Goal: Task Accomplishment & Management: Manage account settings

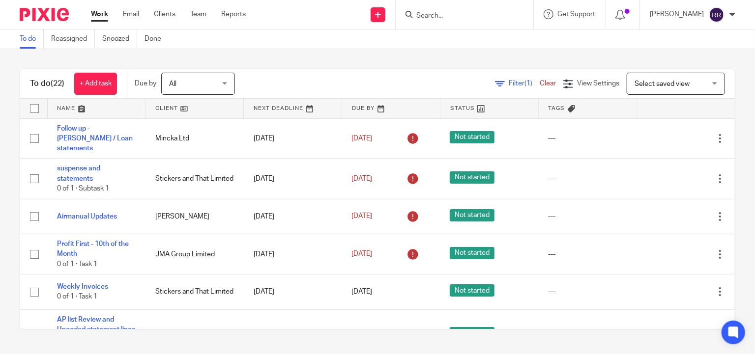
click at [85, 109] on link at bounding box center [97, 109] width 98 height 20
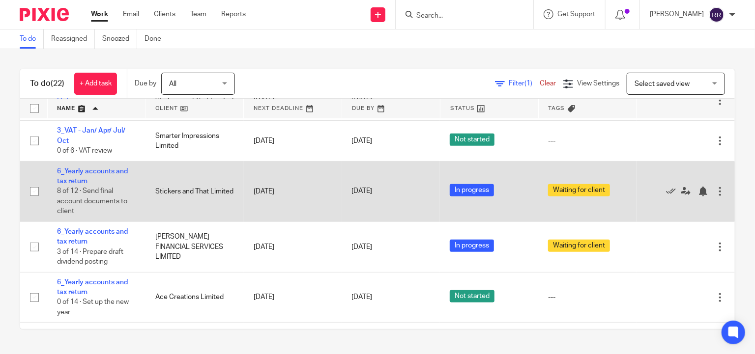
scroll to position [614, 0]
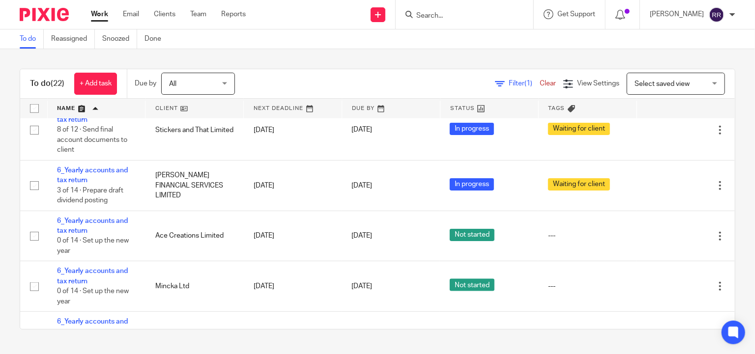
click at [485, 17] on input "Search" at bounding box center [459, 16] width 88 height 9
type input "ronna"
click at [479, 40] on link at bounding box center [474, 38] width 122 height 15
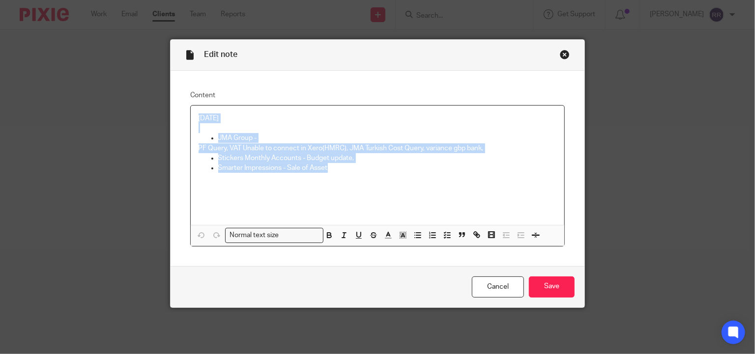
drag, startPoint x: 346, startPoint y: 170, endPoint x: 164, endPoint y: 98, distance: 196.5
click at [164, 98] on div "Edit note Content [DATE] JMA Group - PF Query, VAT Unable to connect in Xero(HM…" at bounding box center [377, 177] width 755 height 354
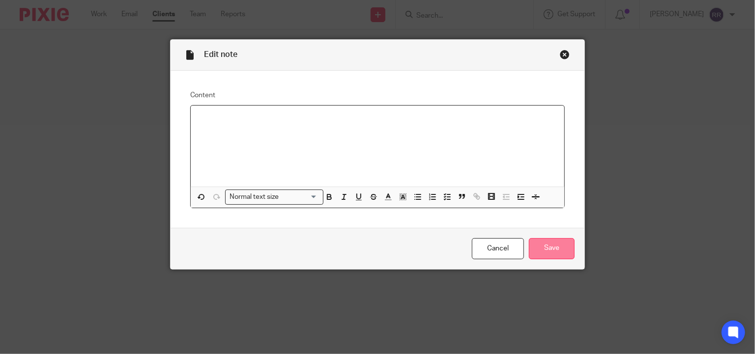
click at [547, 249] on input "Save" at bounding box center [552, 248] width 46 height 21
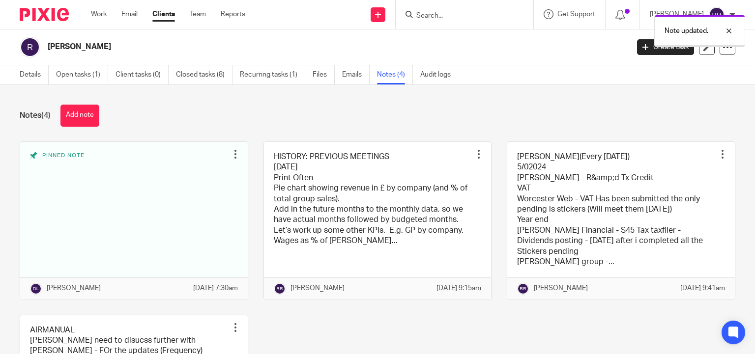
click at [303, 210] on link at bounding box center [377, 221] width 227 height 158
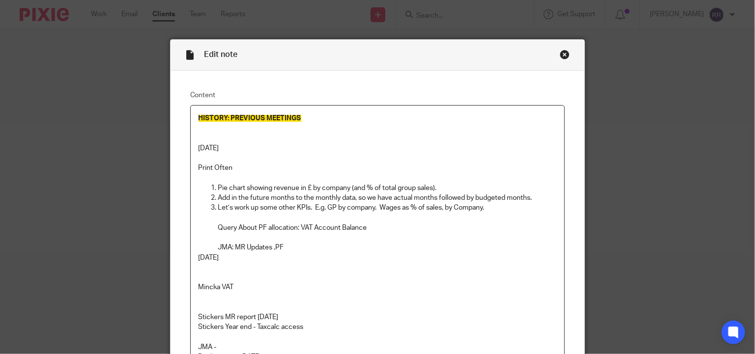
click at [329, 132] on p at bounding box center [377, 133] width 358 height 20
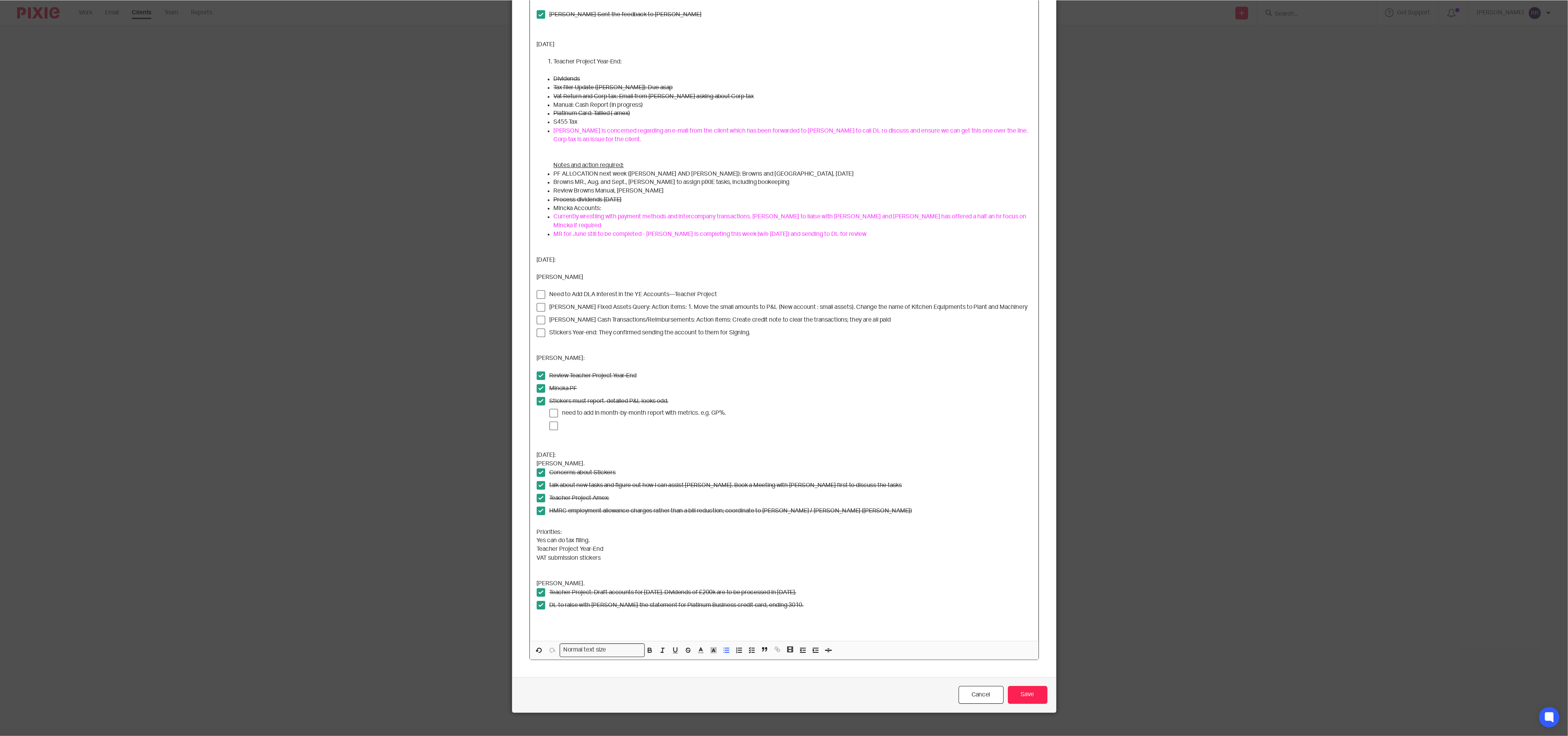
scroll to position [2767, 0]
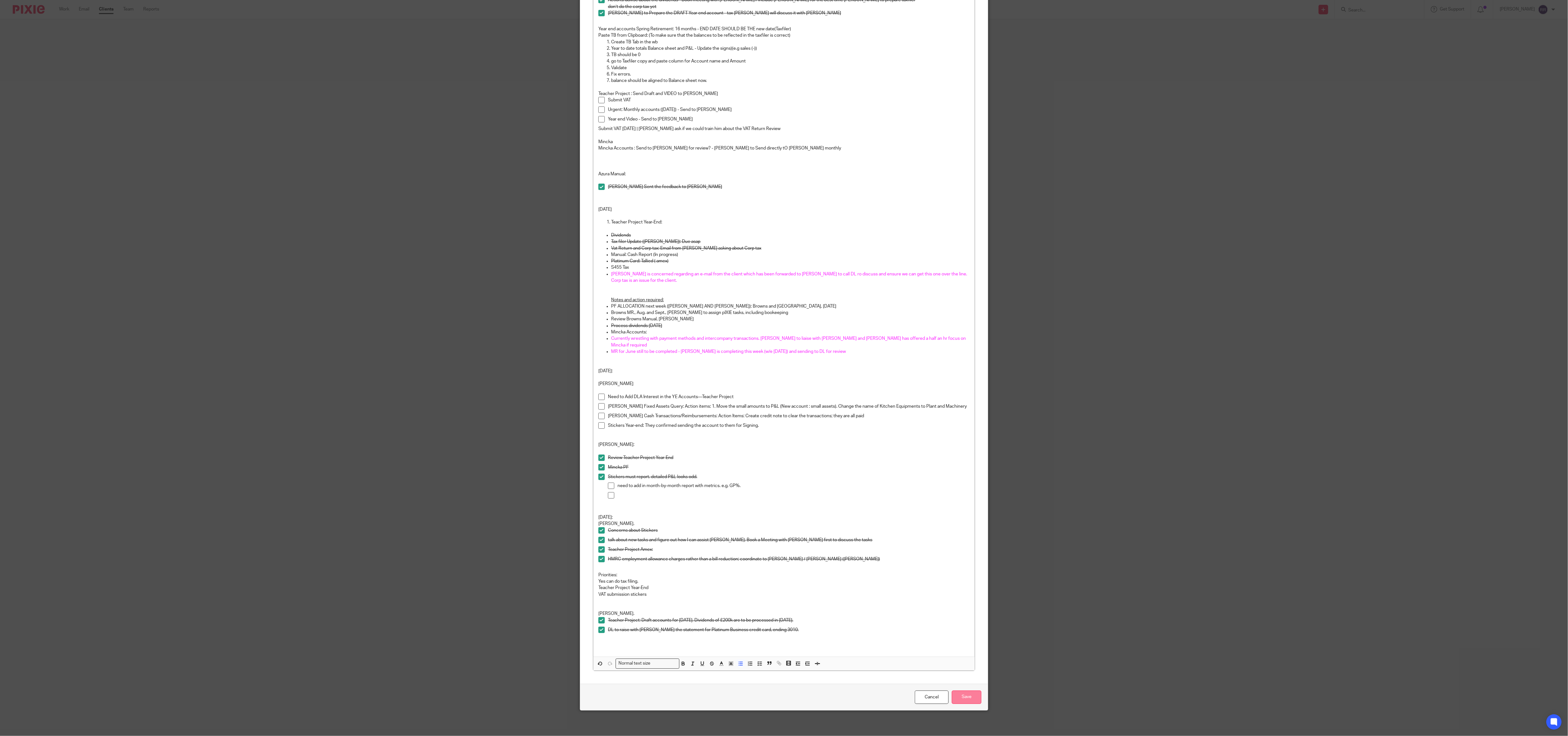
click at [490, 230] on input "Save" at bounding box center [967, 697] width 30 height 14
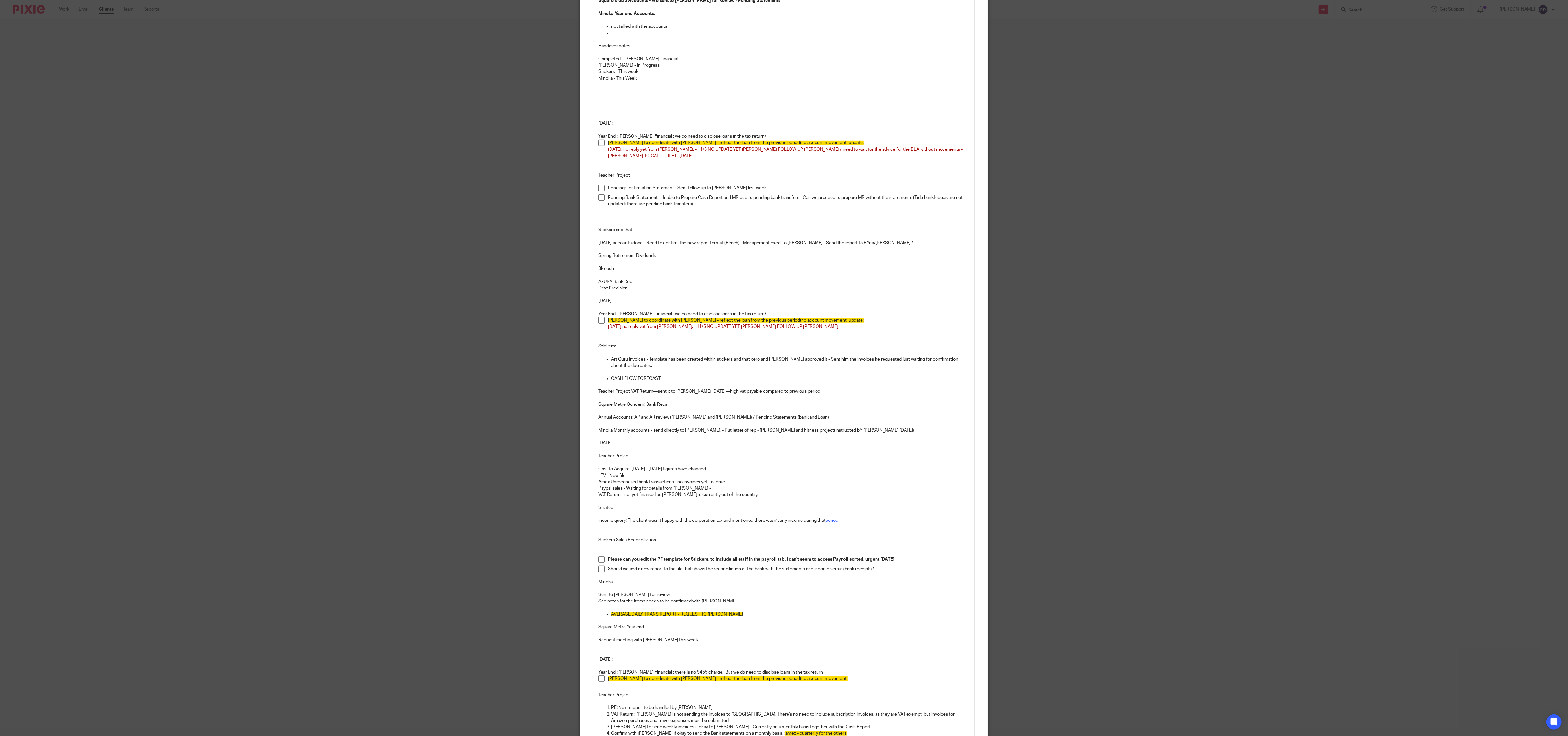
scroll to position [84, 0]
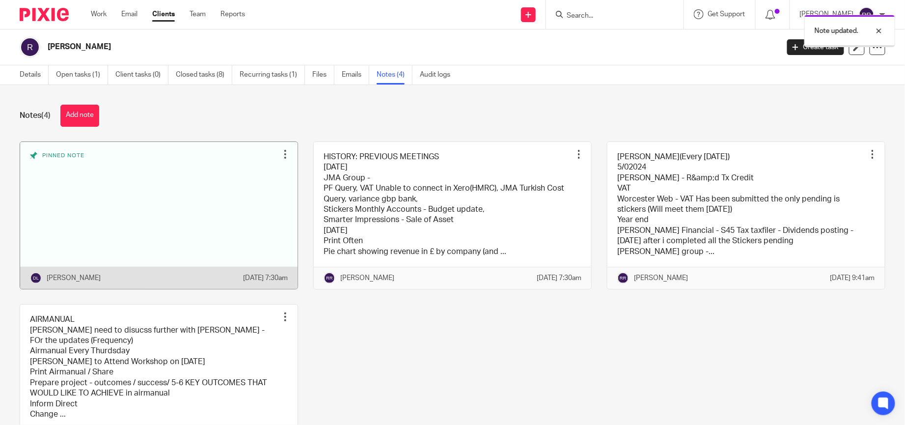
click at [139, 202] on link at bounding box center [159, 215] width 278 height 147
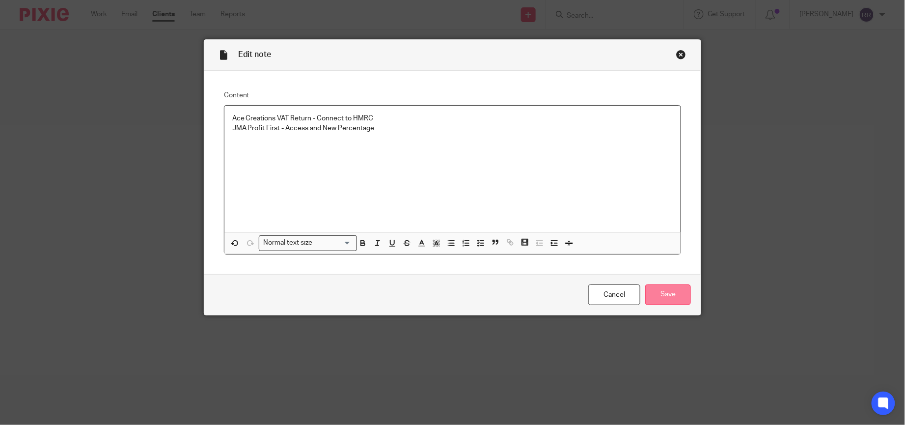
click at [651, 300] on input "Save" at bounding box center [668, 294] width 46 height 21
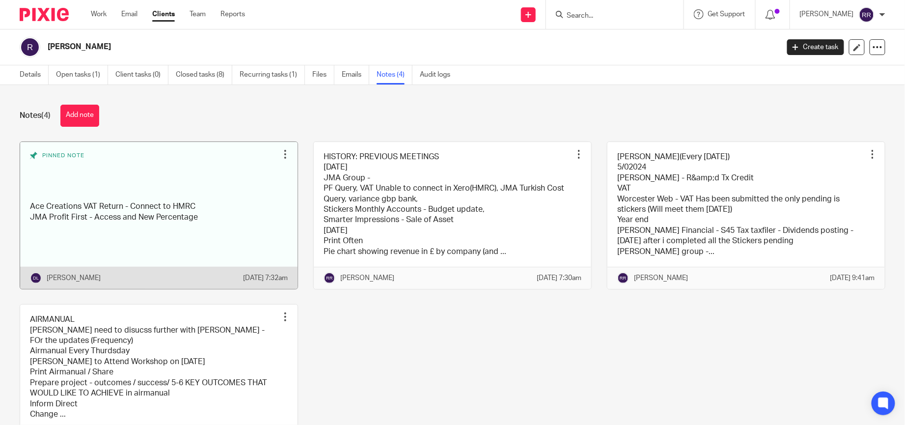
click at [214, 259] on link at bounding box center [159, 215] width 278 height 147
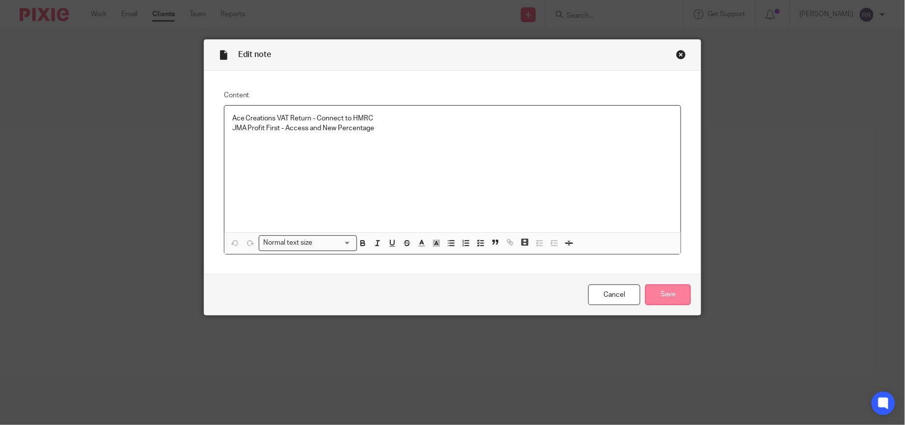
click at [665, 302] on input "Save" at bounding box center [668, 294] width 46 height 21
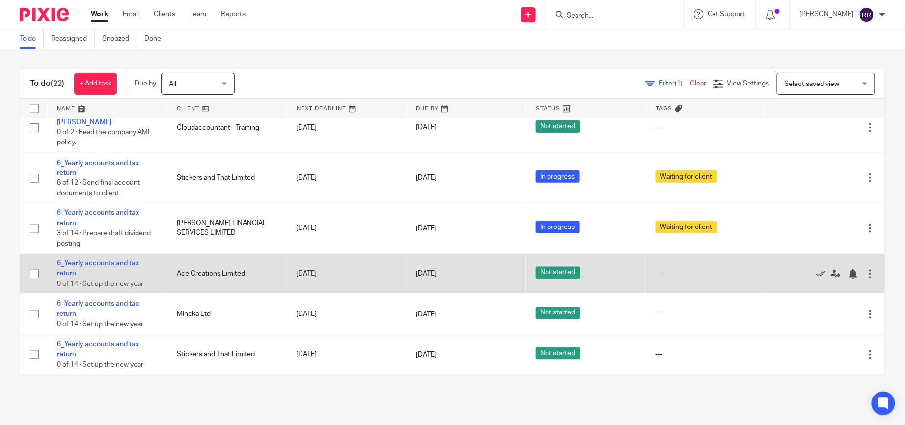
scroll to position [631, 0]
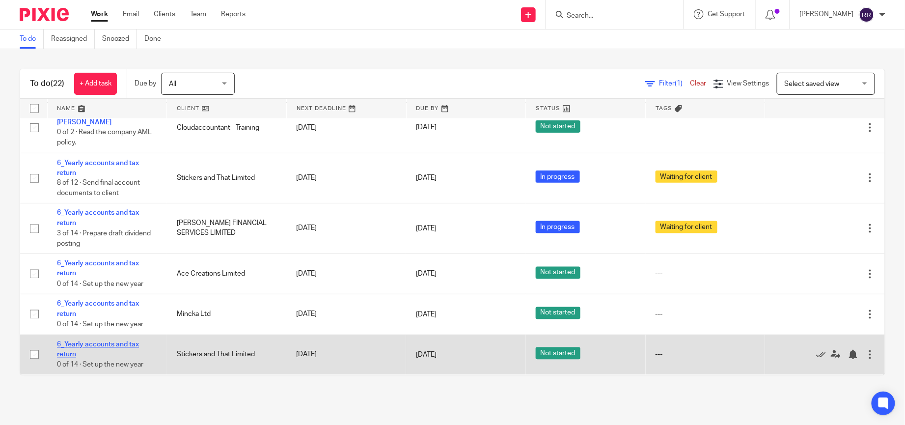
click at [122, 342] on link "6_Yearly accounts and tax return" at bounding box center [98, 349] width 82 height 17
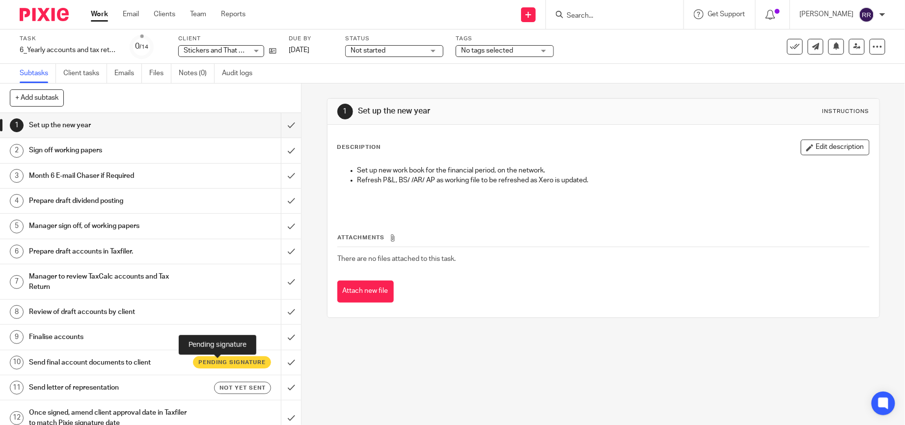
click at [220, 364] on span "Pending signature" at bounding box center [231, 362] width 67 height 8
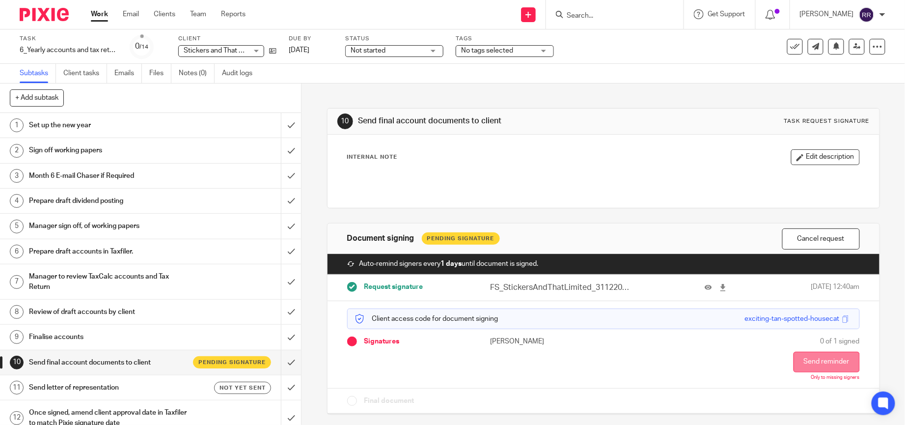
click at [802, 356] on button "Send reminder" at bounding box center [827, 362] width 66 height 21
click at [613, 18] on input "Search" at bounding box center [610, 16] width 88 height 9
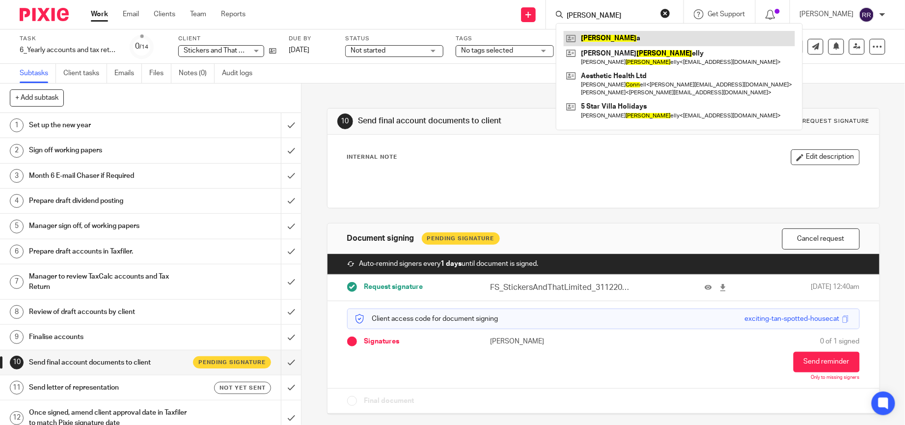
type input "ronn"
drag, startPoint x: 655, startPoint y: 35, endPoint x: 676, endPoint y: 44, distance: 23.1
click at [655, 35] on link at bounding box center [679, 38] width 231 height 15
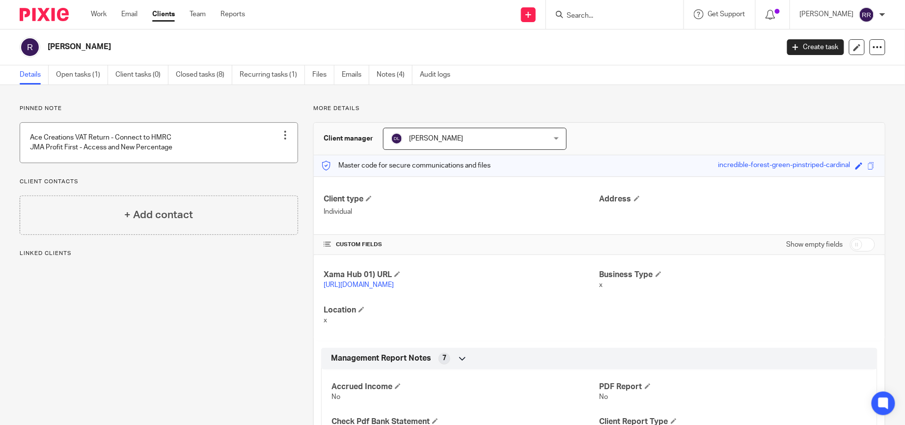
click at [141, 150] on link at bounding box center [159, 143] width 278 height 40
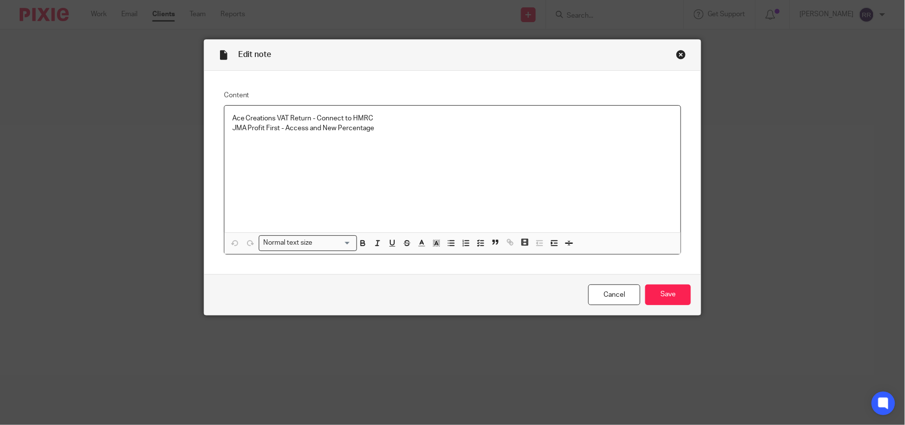
click at [274, 112] on div "Ace Creations VAT Return - Connect to HMRC JMA Profit First - Access and New Pe…" at bounding box center [452, 169] width 457 height 127
click at [293, 120] on p "Ace Creations and abacus VAT Return - Connect to HMRC" at bounding box center [452, 118] width 441 height 10
click at [663, 291] on input "Save" at bounding box center [668, 294] width 46 height 21
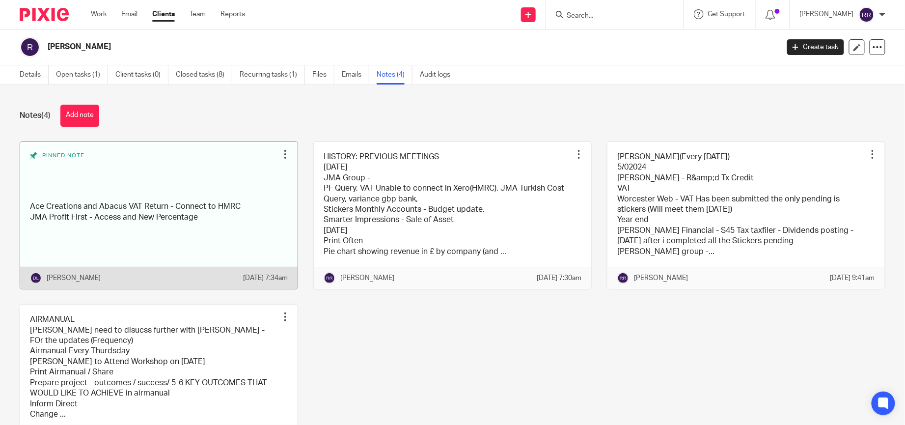
click at [223, 215] on link at bounding box center [159, 215] width 278 height 147
